Goal: Information Seeking & Learning: Learn about a topic

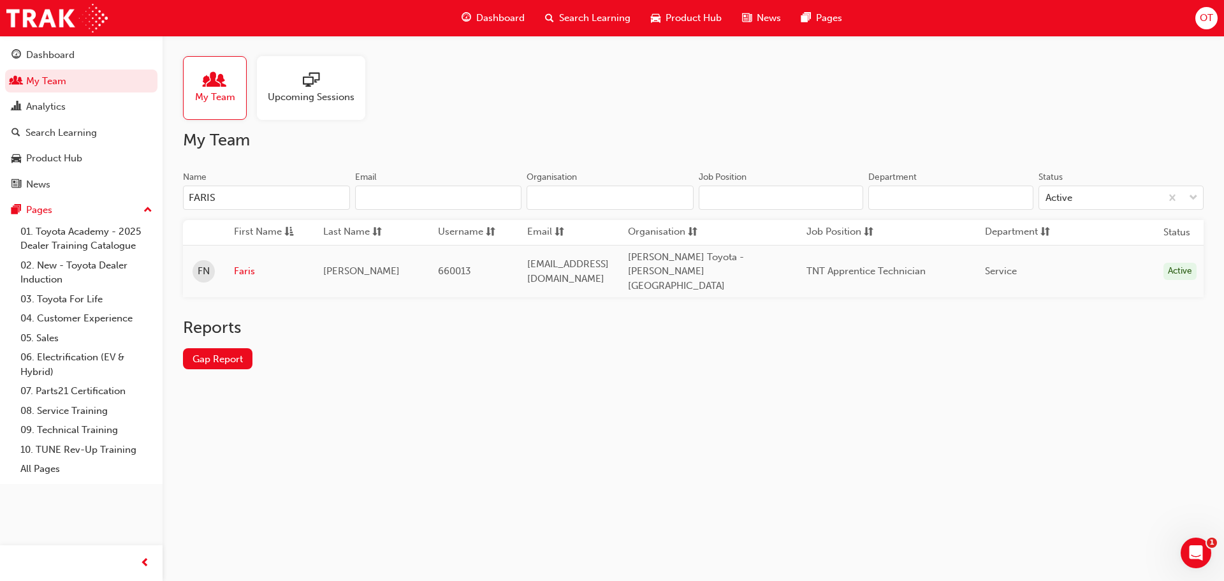
drag, startPoint x: 636, startPoint y: 145, endPoint x: 629, endPoint y: 135, distance: 12.3
click at [636, 145] on h2 "My Team" at bounding box center [693, 140] width 1021 height 20
click at [70, 156] on div "Product Hub" at bounding box center [54, 158] width 56 height 15
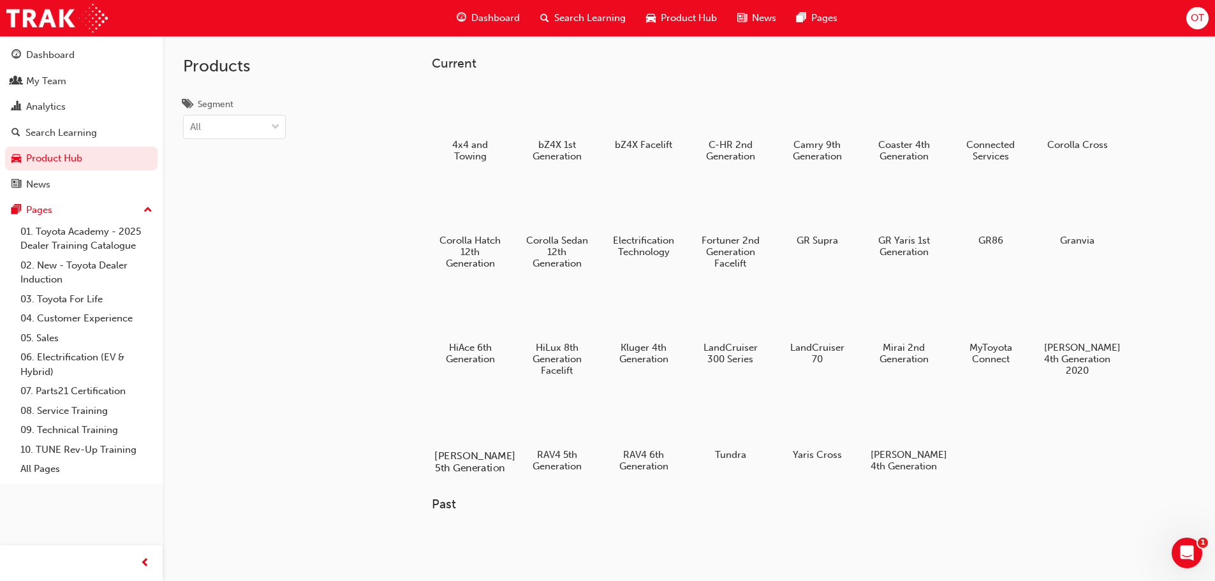
click at [483, 462] on h5 "[PERSON_NAME] 5th Generation" at bounding box center [469, 462] width 71 height 24
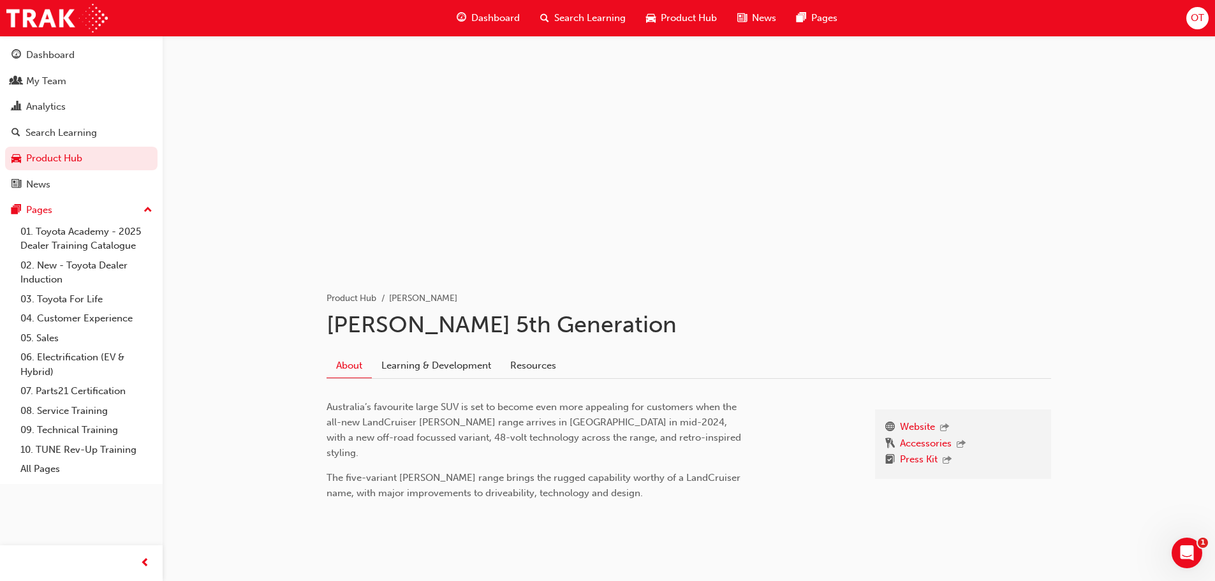
scroll to position [32, 0]
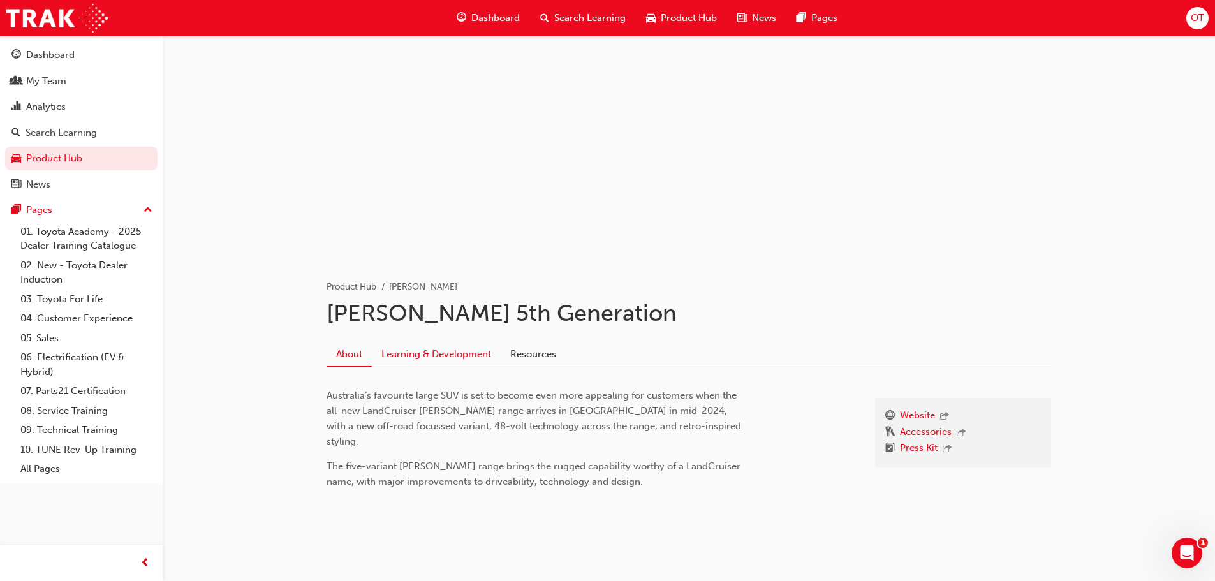
click at [454, 359] on link "Learning & Development" at bounding box center [436, 354] width 129 height 24
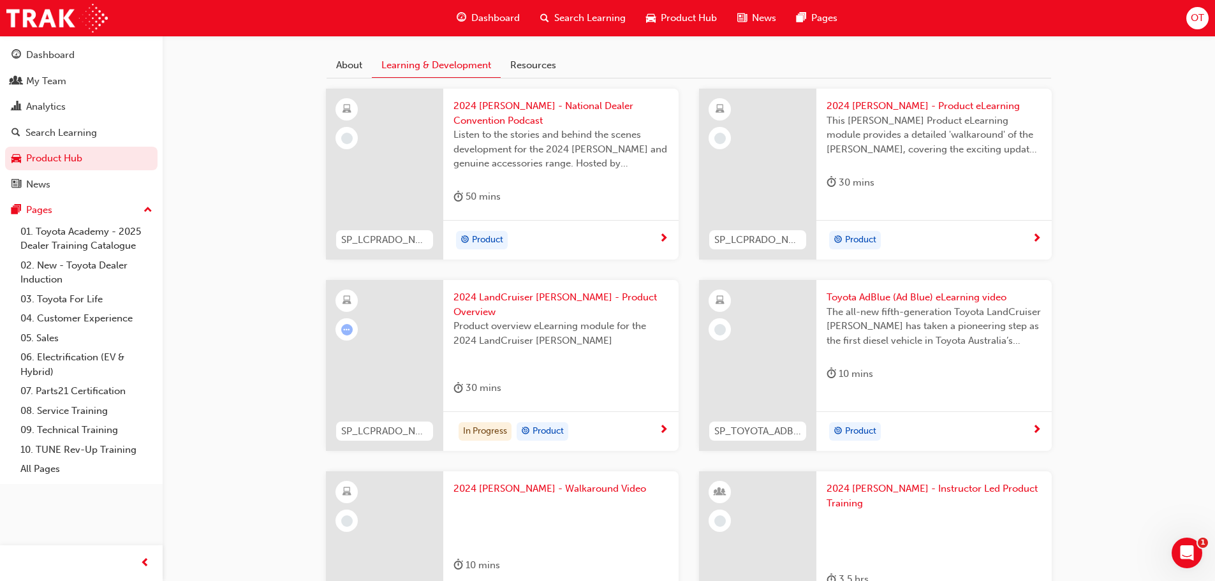
scroll to position [320, 0]
click at [656, 423] on div "In Progress Product" at bounding box center [555, 432] width 205 height 19
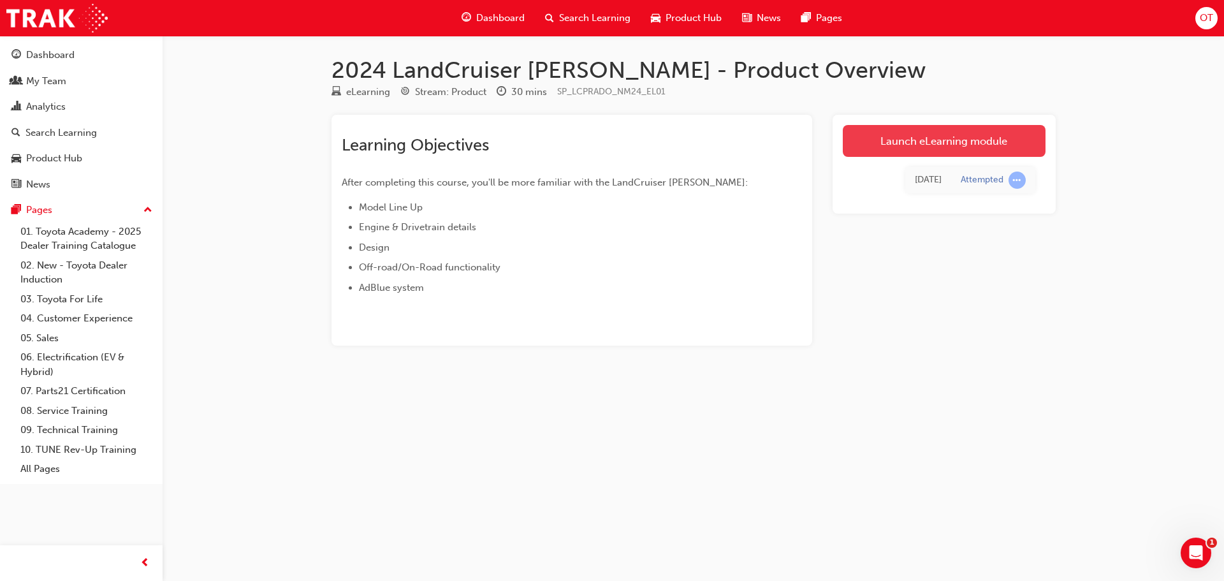
click at [980, 142] on link "Launch eLearning module" at bounding box center [944, 141] width 203 height 32
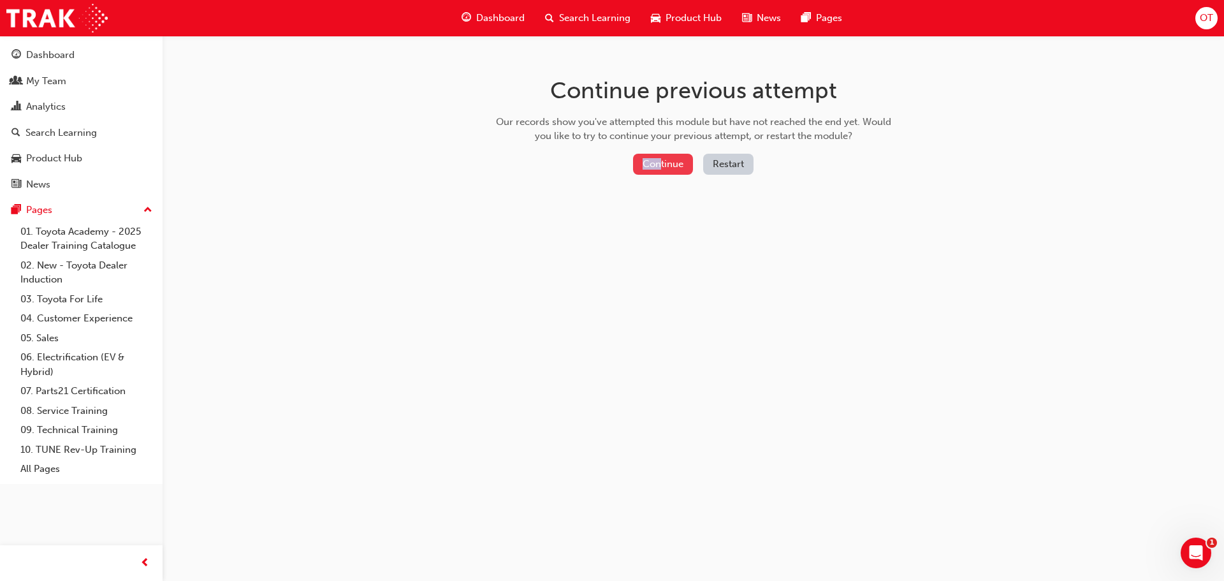
drag, startPoint x: 661, startPoint y: 152, endPoint x: 666, endPoint y: 156, distance: 6.6
click at [662, 156] on div "Continue previous attempt Our records show you've attempted this module but hav…" at bounding box center [694, 128] width 415 height 185
click at [682, 164] on button "Continue" at bounding box center [663, 164] width 60 height 21
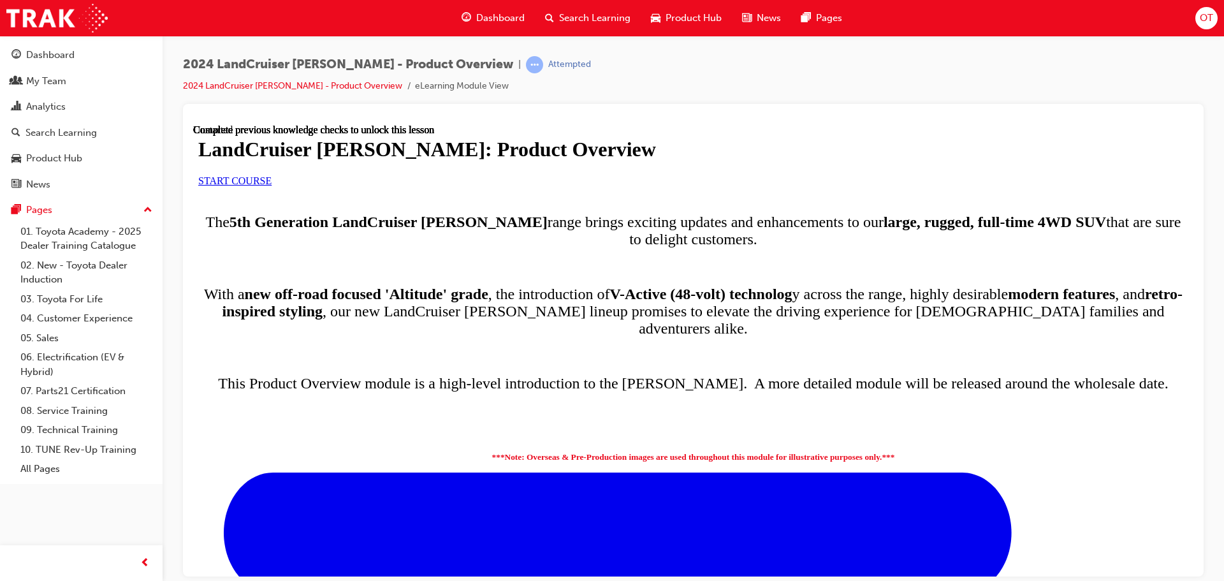
click at [272, 186] on span "START COURSE" at bounding box center [234, 180] width 73 height 11
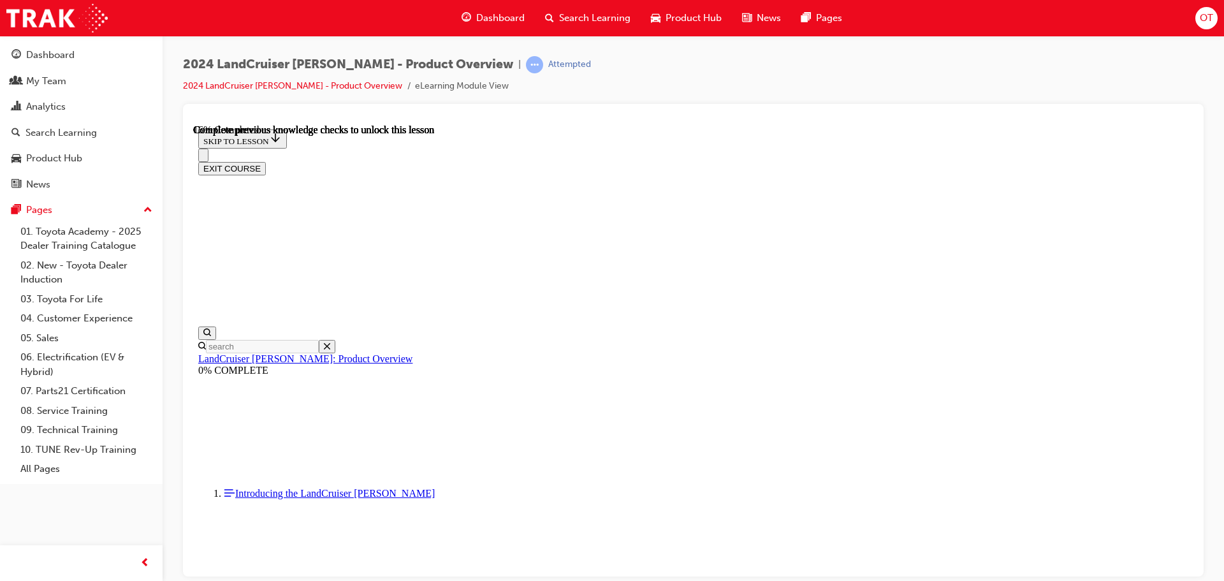
scroll to position [767, 0]
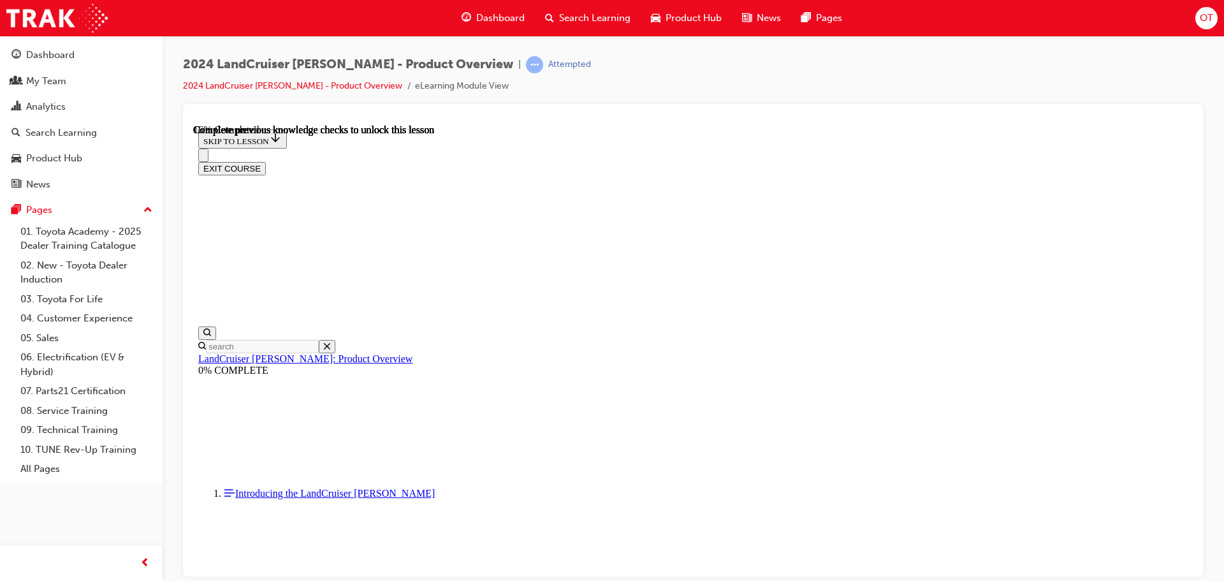
click at [1179, 90] on div "2024 LandCruiser Prado - Product Overview | Attempted 2024 LandCruiser Prado - …" at bounding box center [693, 80] width 1021 height 48
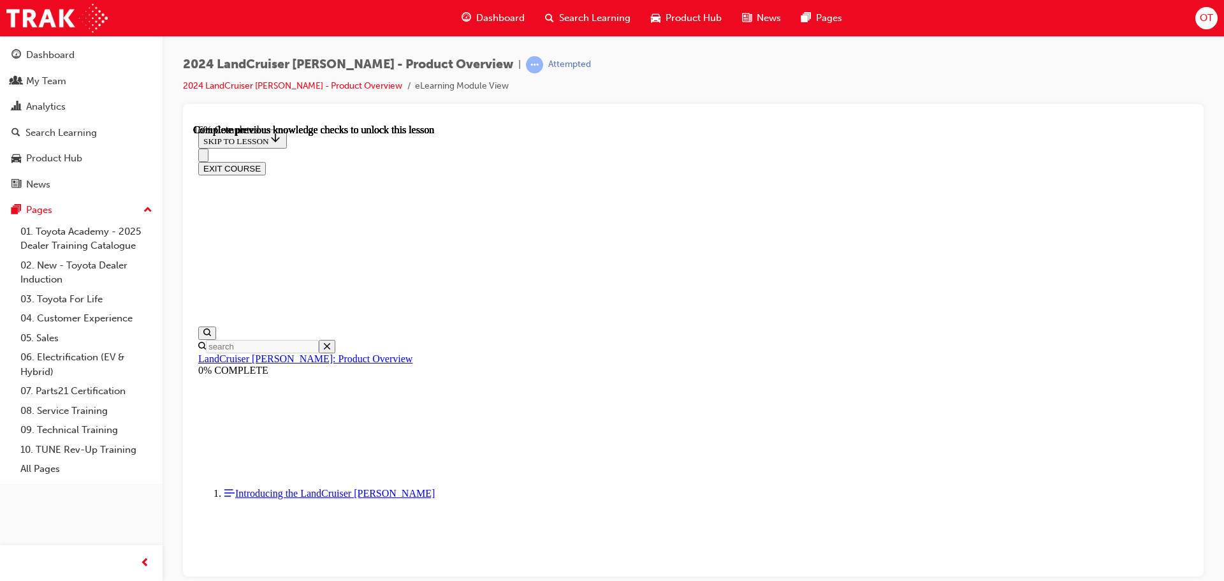
scroll to position [898, 0]
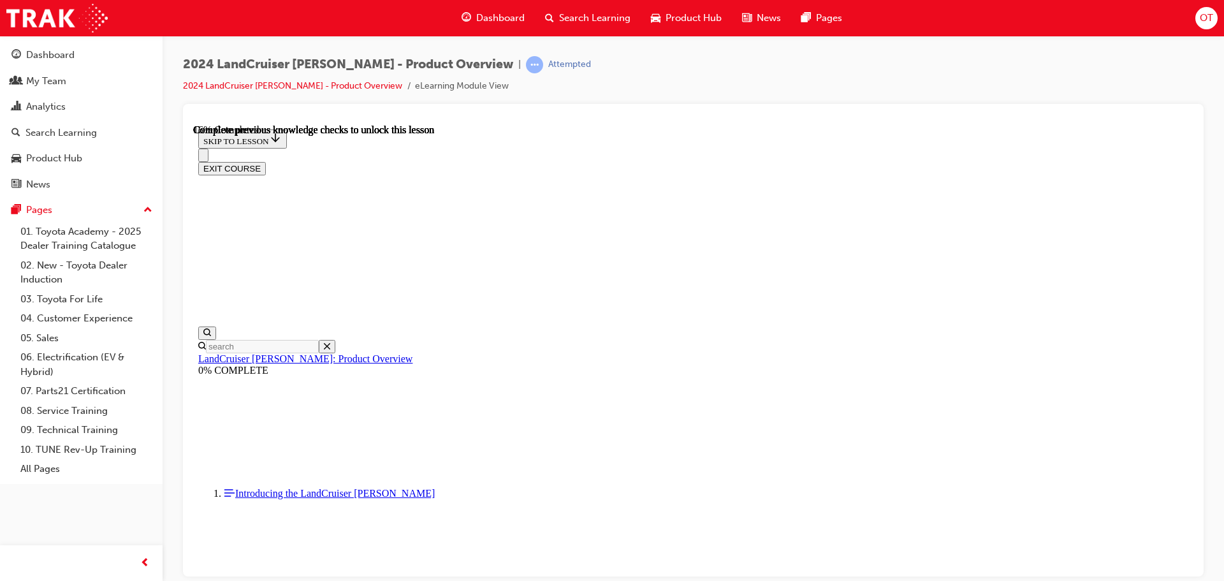
scroll to position [962, 0]
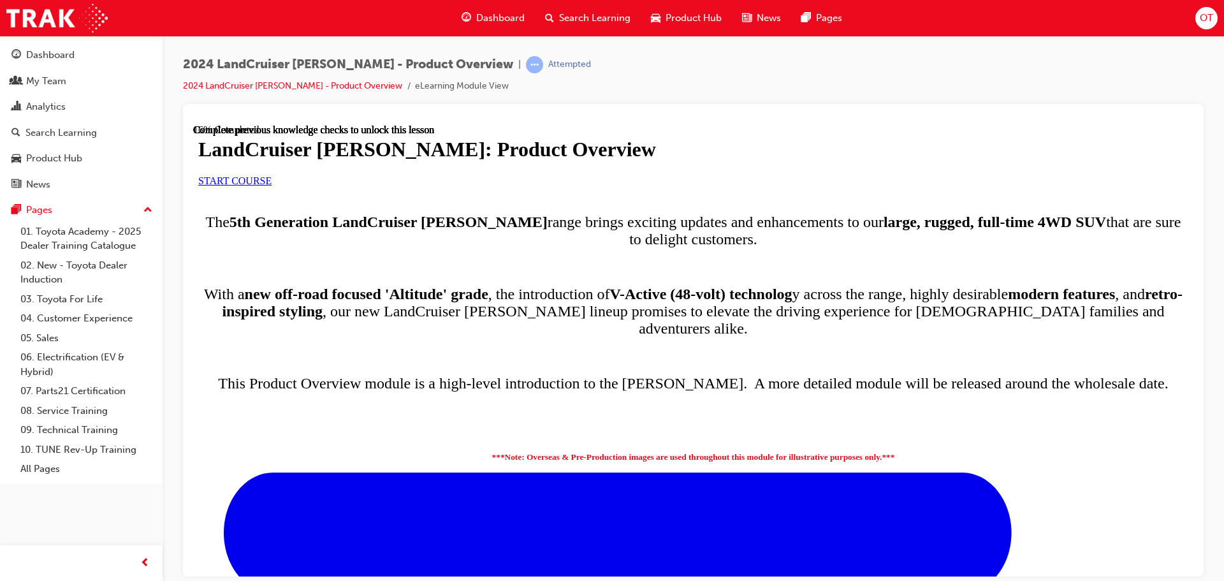
scroll to position [665, 0]
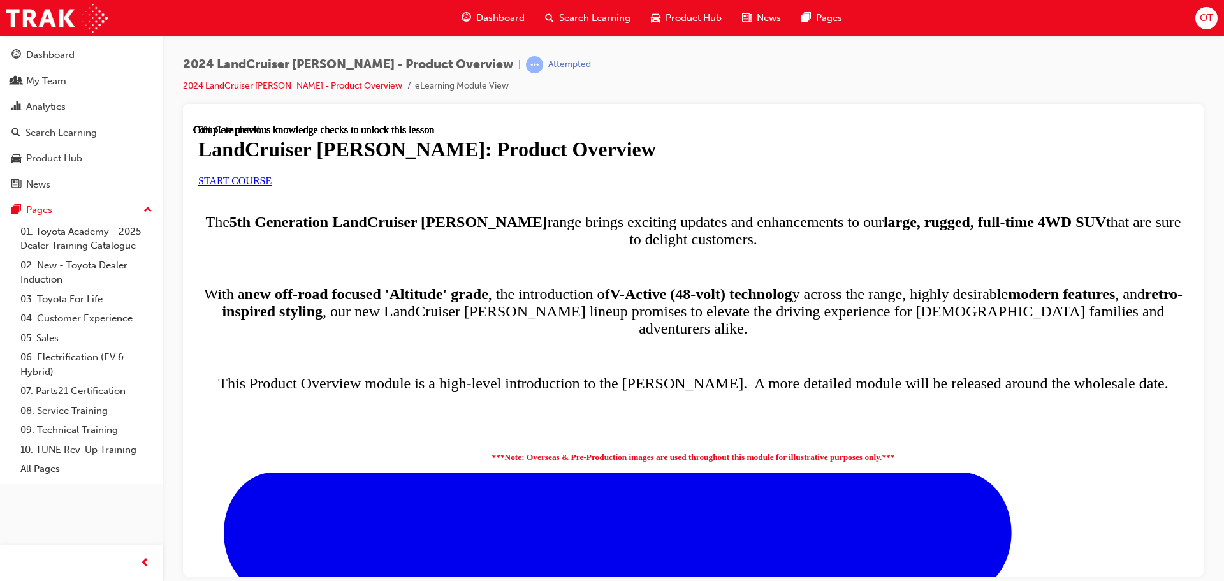
scroll to position [0, 0]
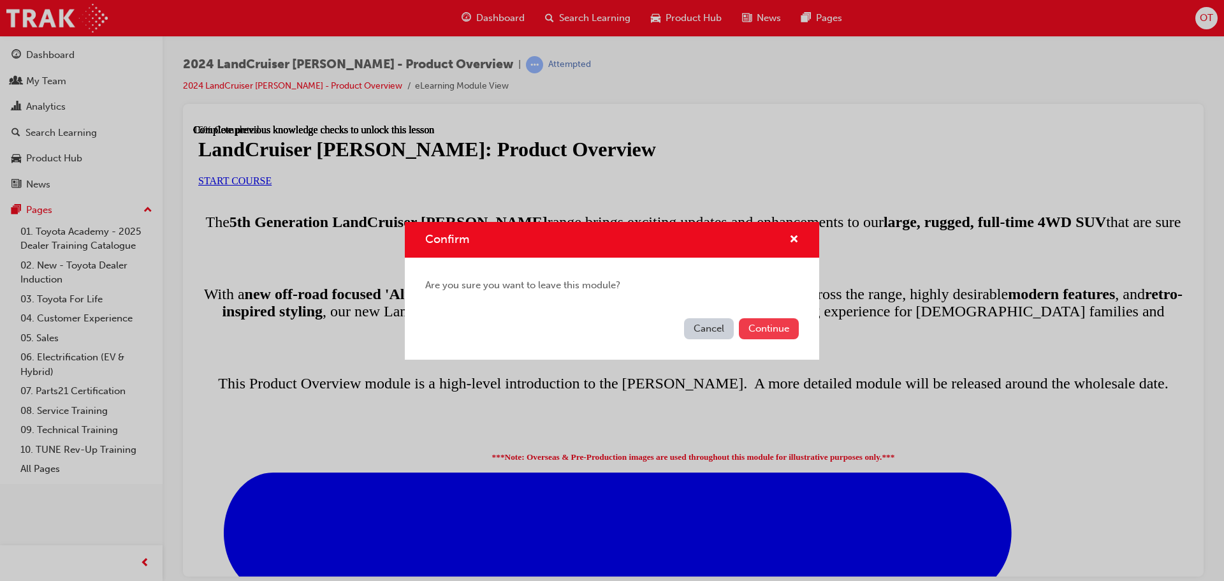
click at [763, 335] on button "Continue" at bounding box center [769, 328] width 60 height 21
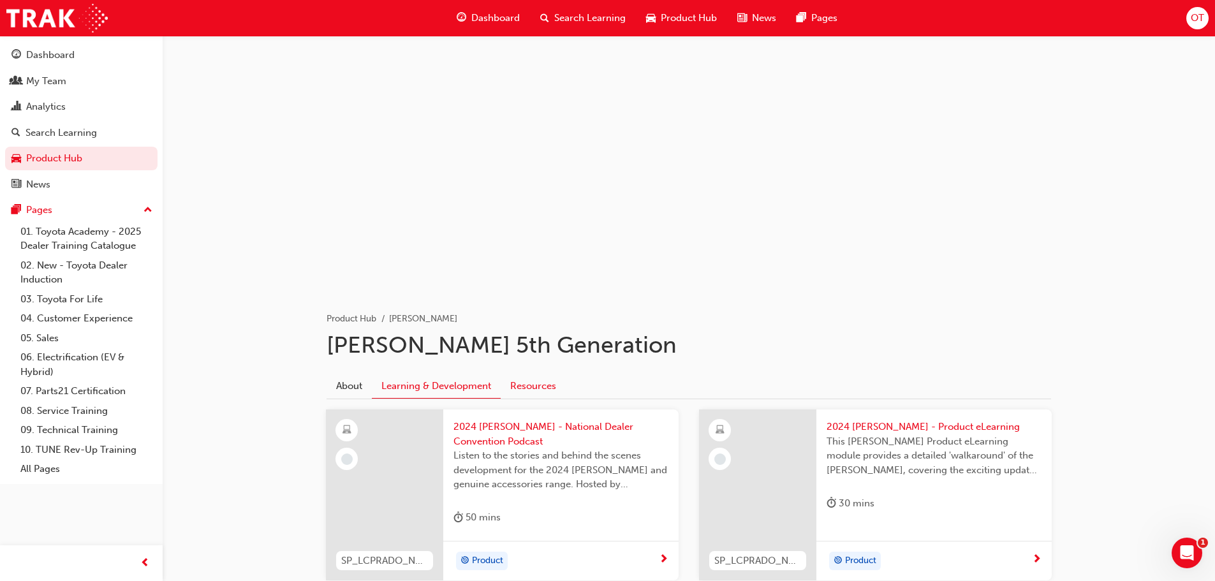
click at [522, 385] on link "Resources" at bounding box center [533, 386] width 65 height 24
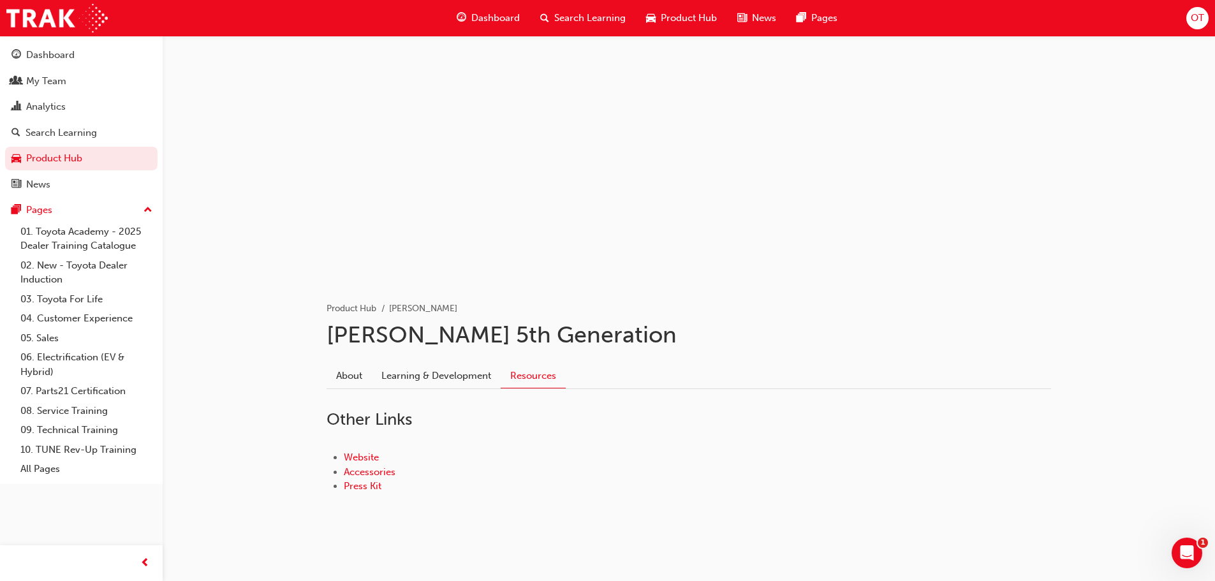
scroll to position [16, 0]
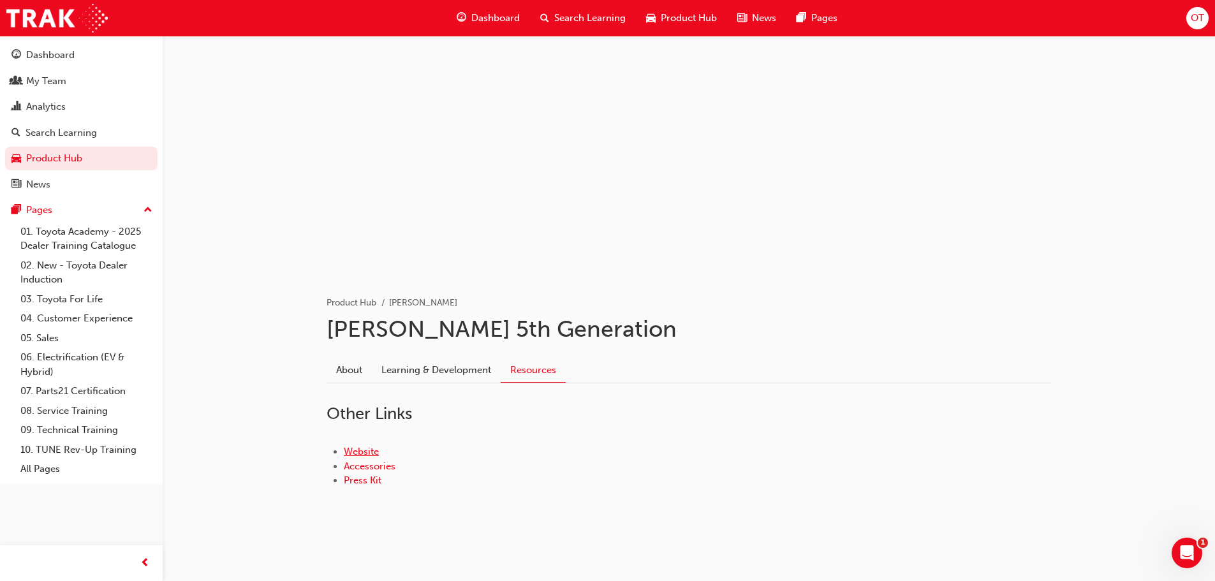
click at [360, 453] on link "Website" at bounding box center [361, 451] width 35 height 11
